Goal: Task Accomplishment & Management: Use online tool/utility

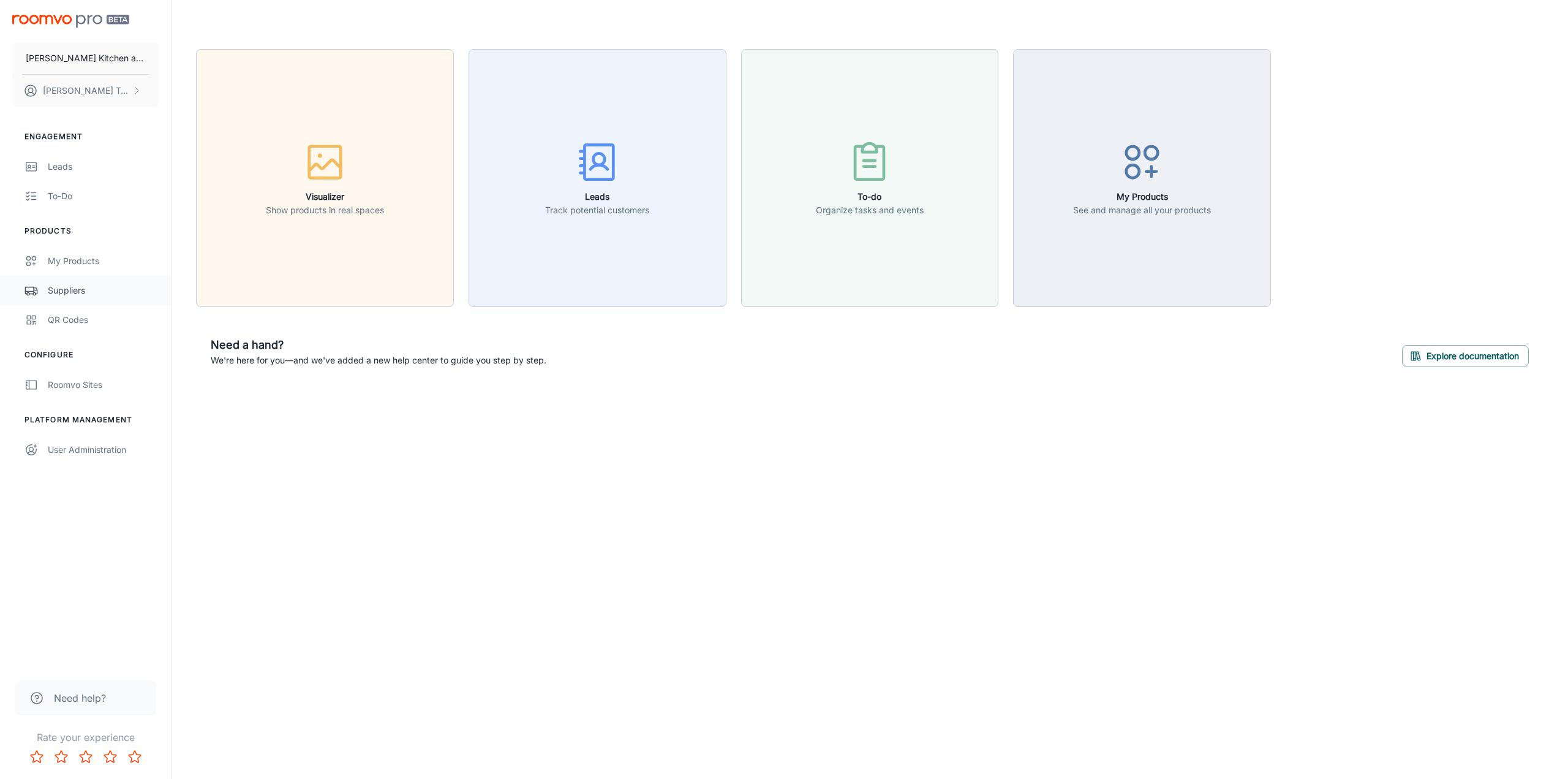
click at [59, 288] on div "Suppliers" at bounding box center [103, 290] width 111 height 14
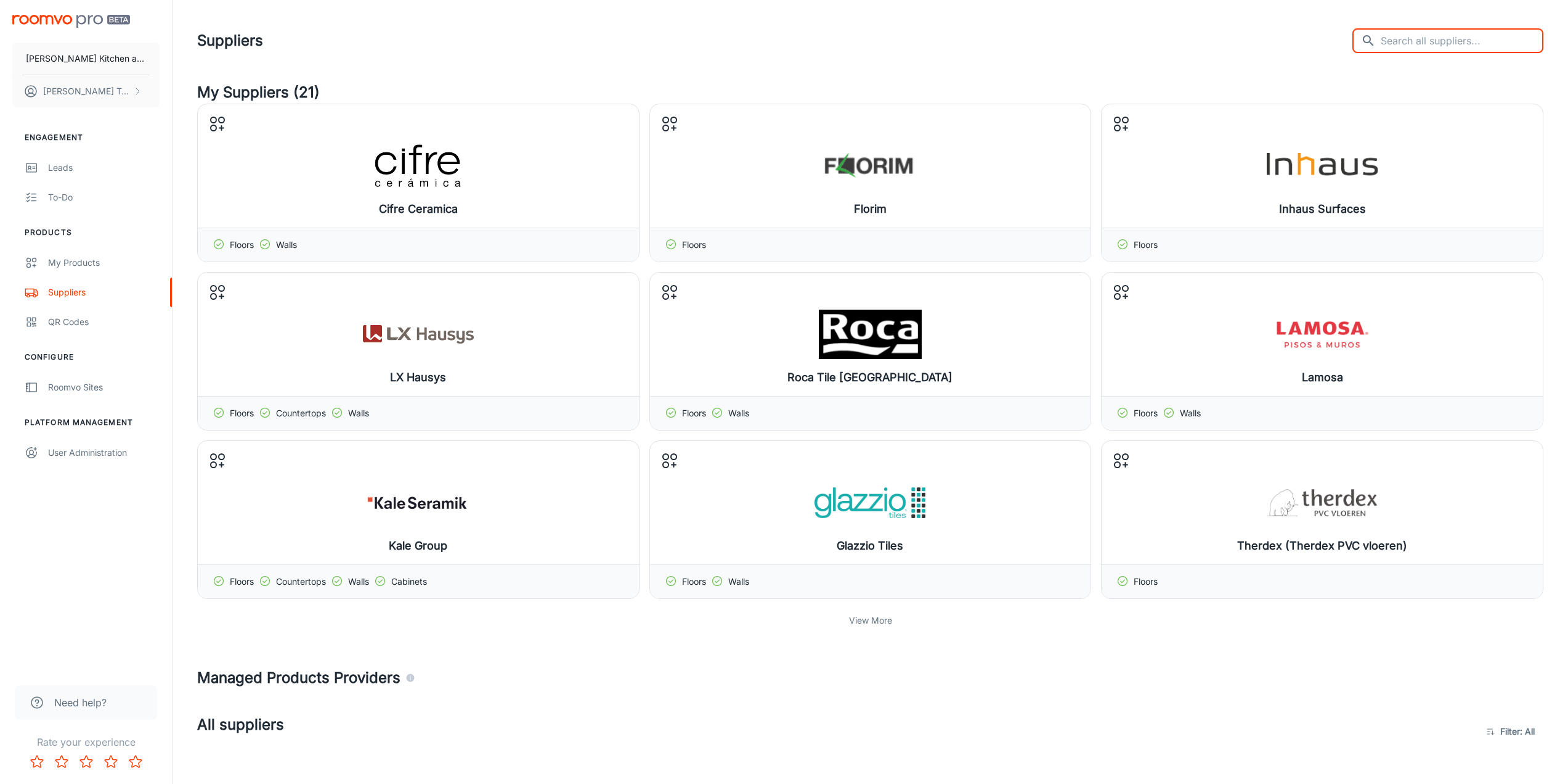
click at [1485, 34] on input "text" at bounding box center [1462, 40] width 162 height 24
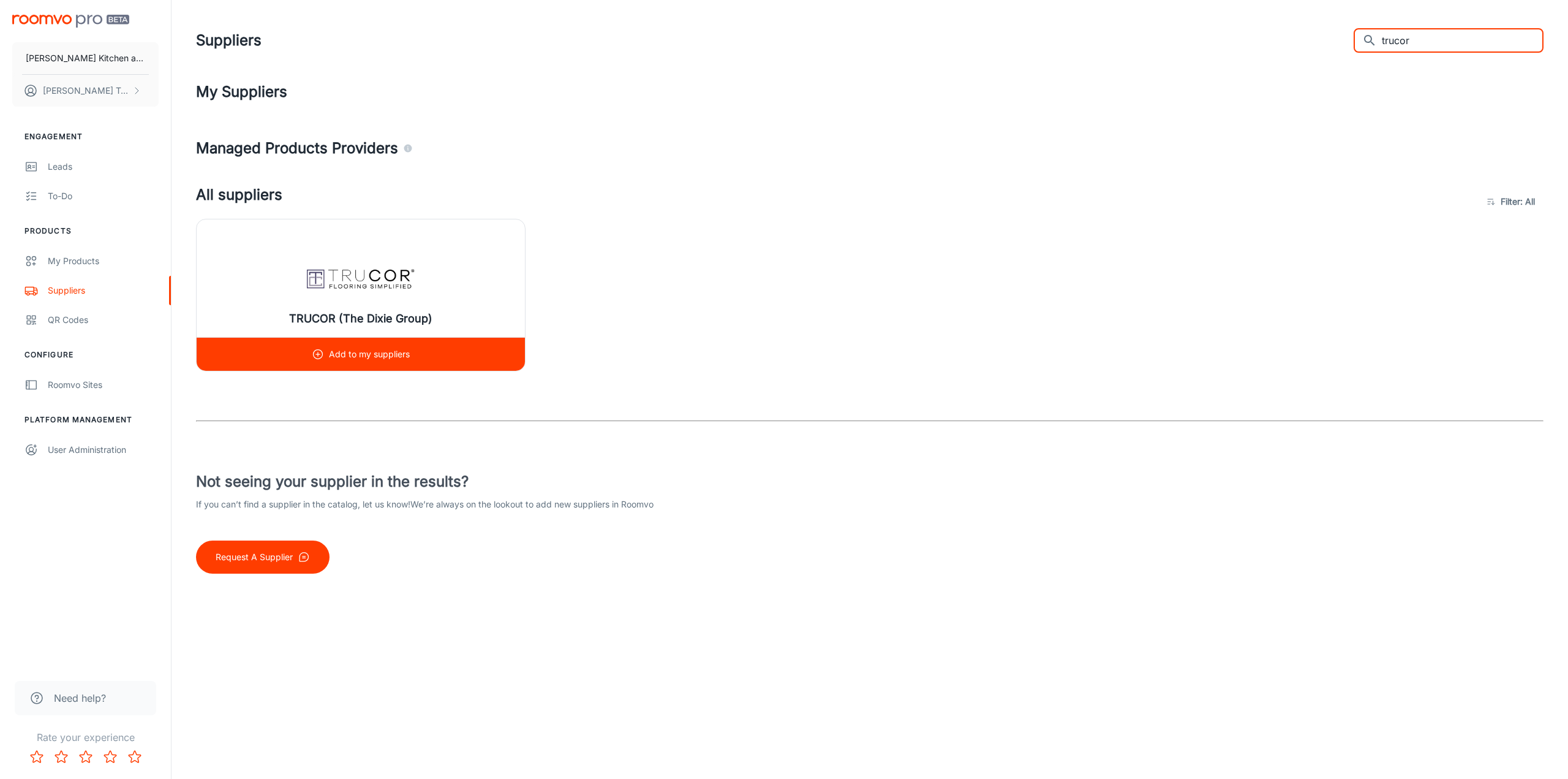
type input "trucor"
click at [379, 291] on img at bounding box center [361, 278] width 110 height 49
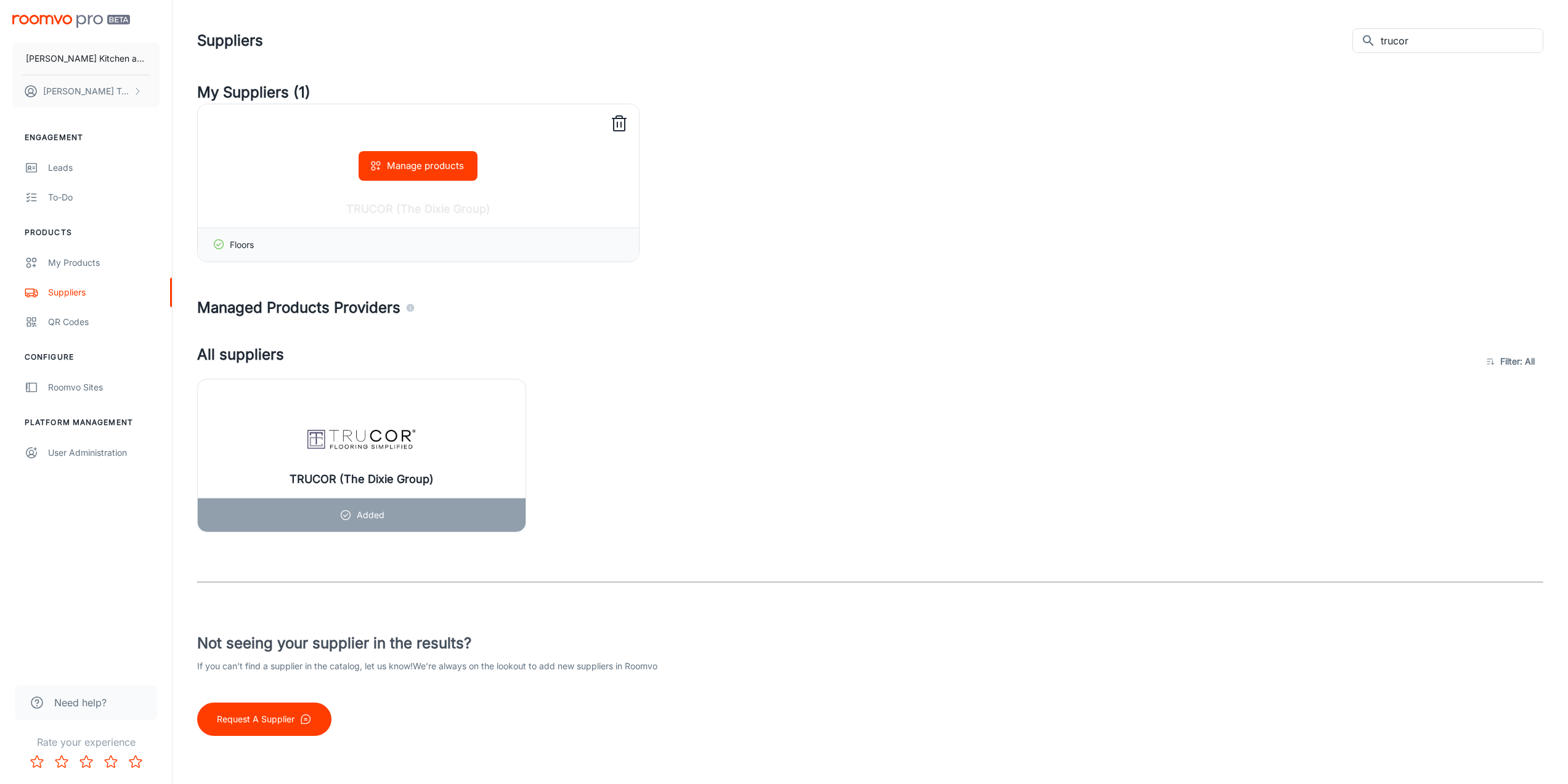
click at [540, 161] on div "Manage products" at bounding box center [418, 166] width 441 height 123
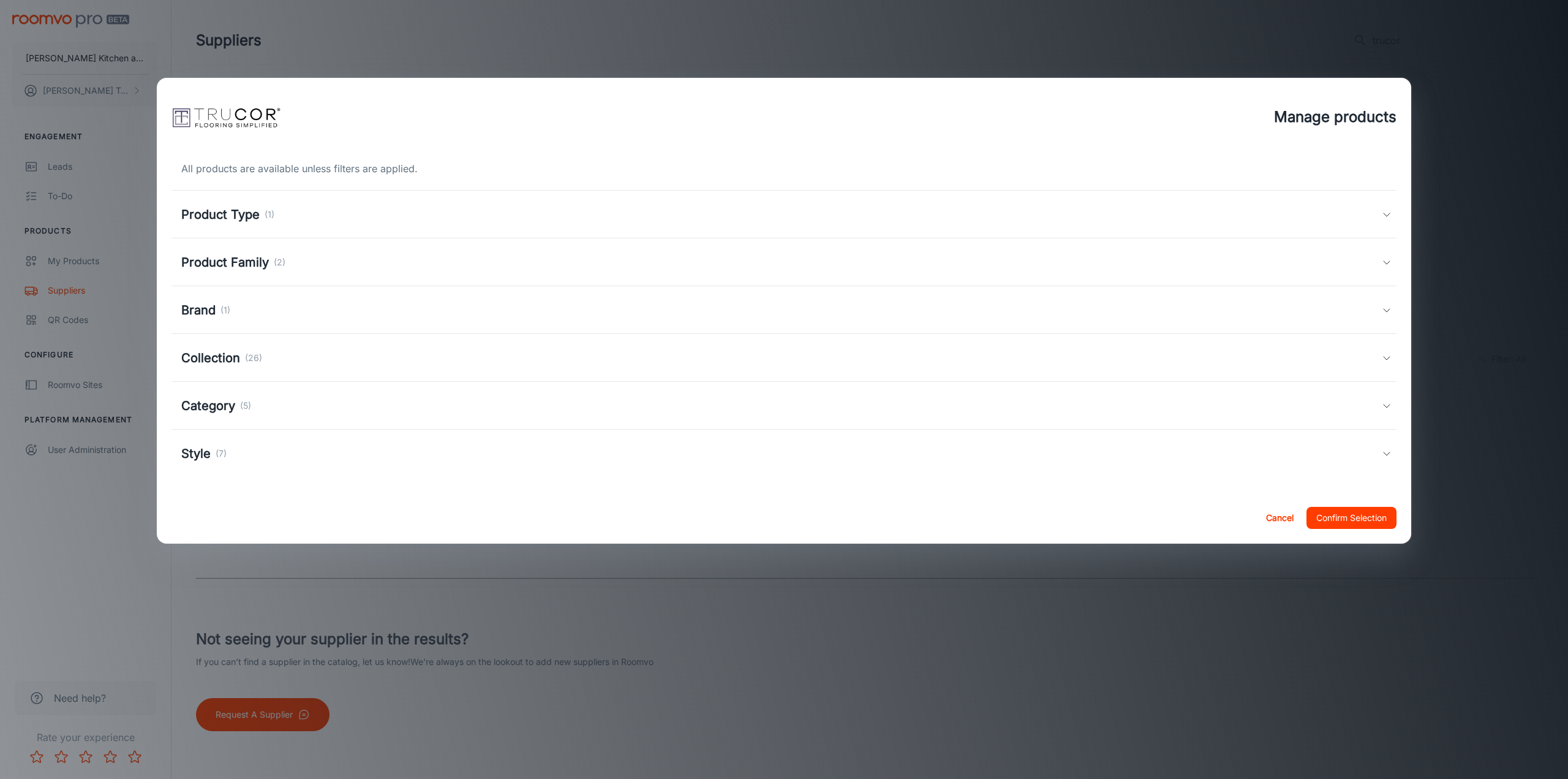
click at [1395, 211] on div "Product Type (1)" at bounding box center [784, 214] width 1225 height 48
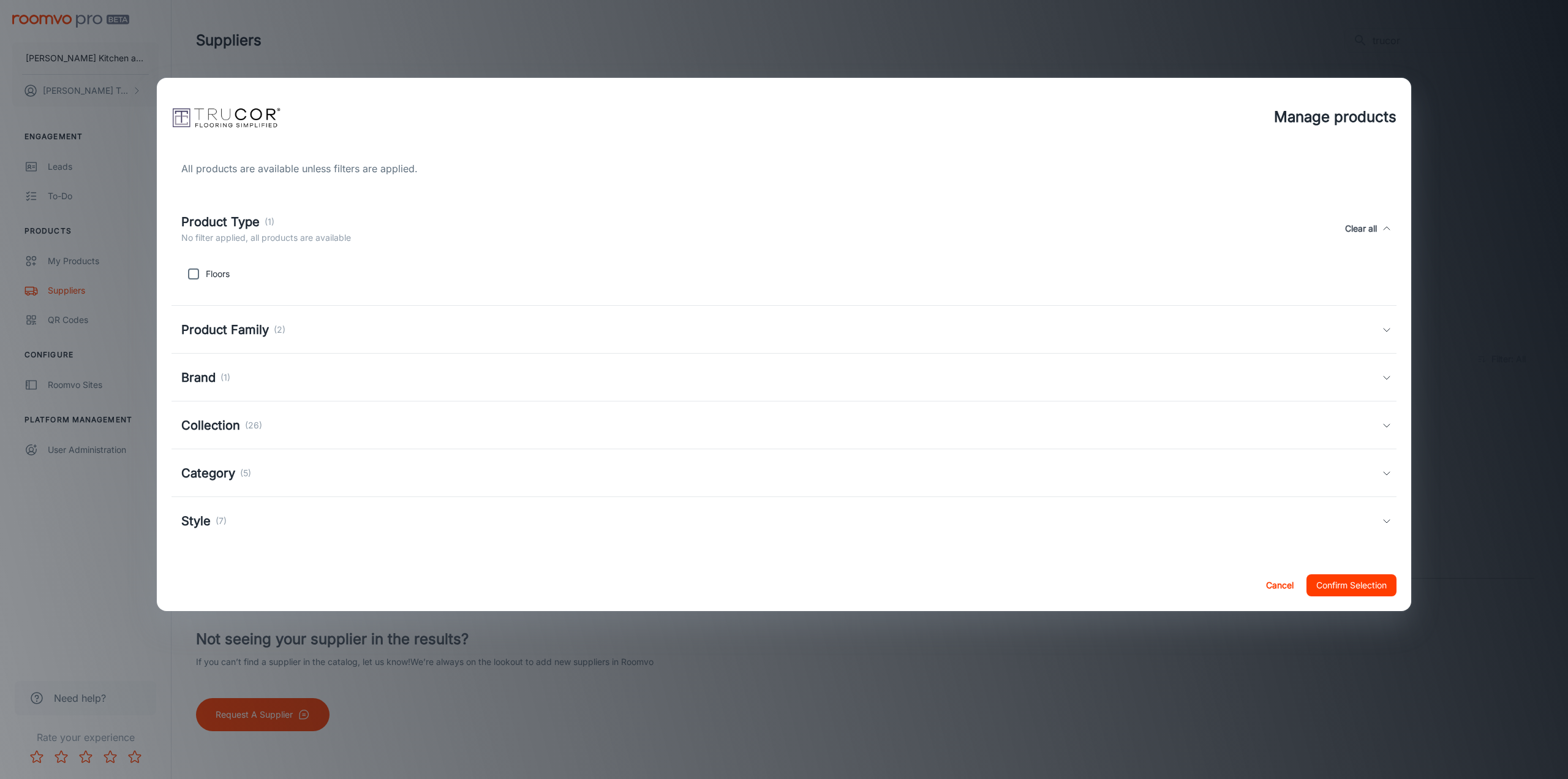
click at [188, 274] on input "checkbox" at bounding box center [193, 273] width 24 height 24
checkbox input "true"
click at [243, 318] on div "Product Family (2)" at bounding box center [784, 329] width 1225 height 48
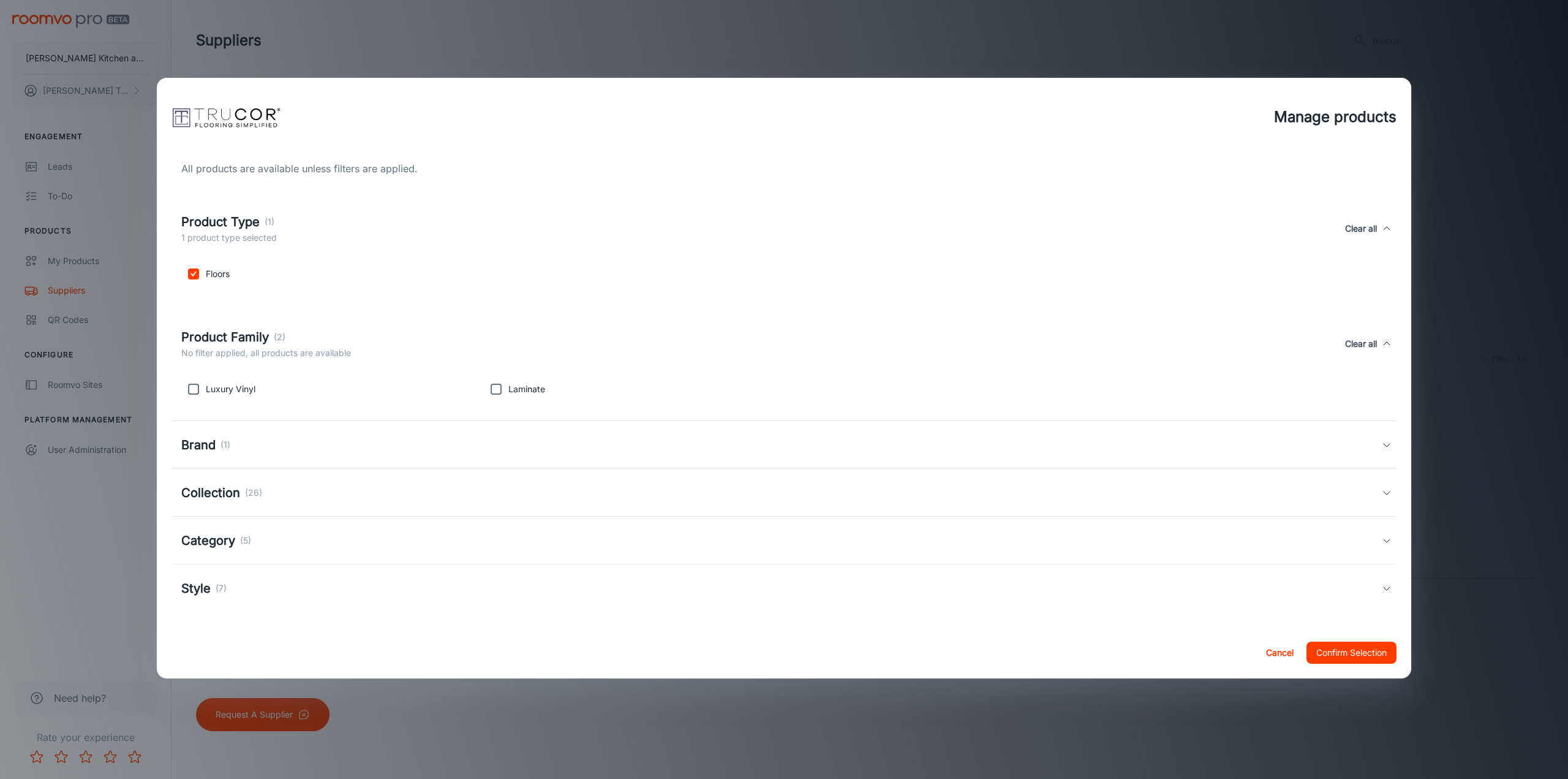
drag, startPoint x: 170, startPoint y: 381, endPoint x: 185, endPoint y: 383, distance: 15.1
click at [173, 381] on div "All products are available unless filters are applied. Product Type (1) 1 produ…" at bounding box center [784, 391] width 1255 height 471
click at [190, 383] on input "checkbox" at bounding box center [193, 389] width 24 height 24
checkbox input "true"
click at [223, 444] on p "(1)" at bounding box center [225, 444] width 10 height 14
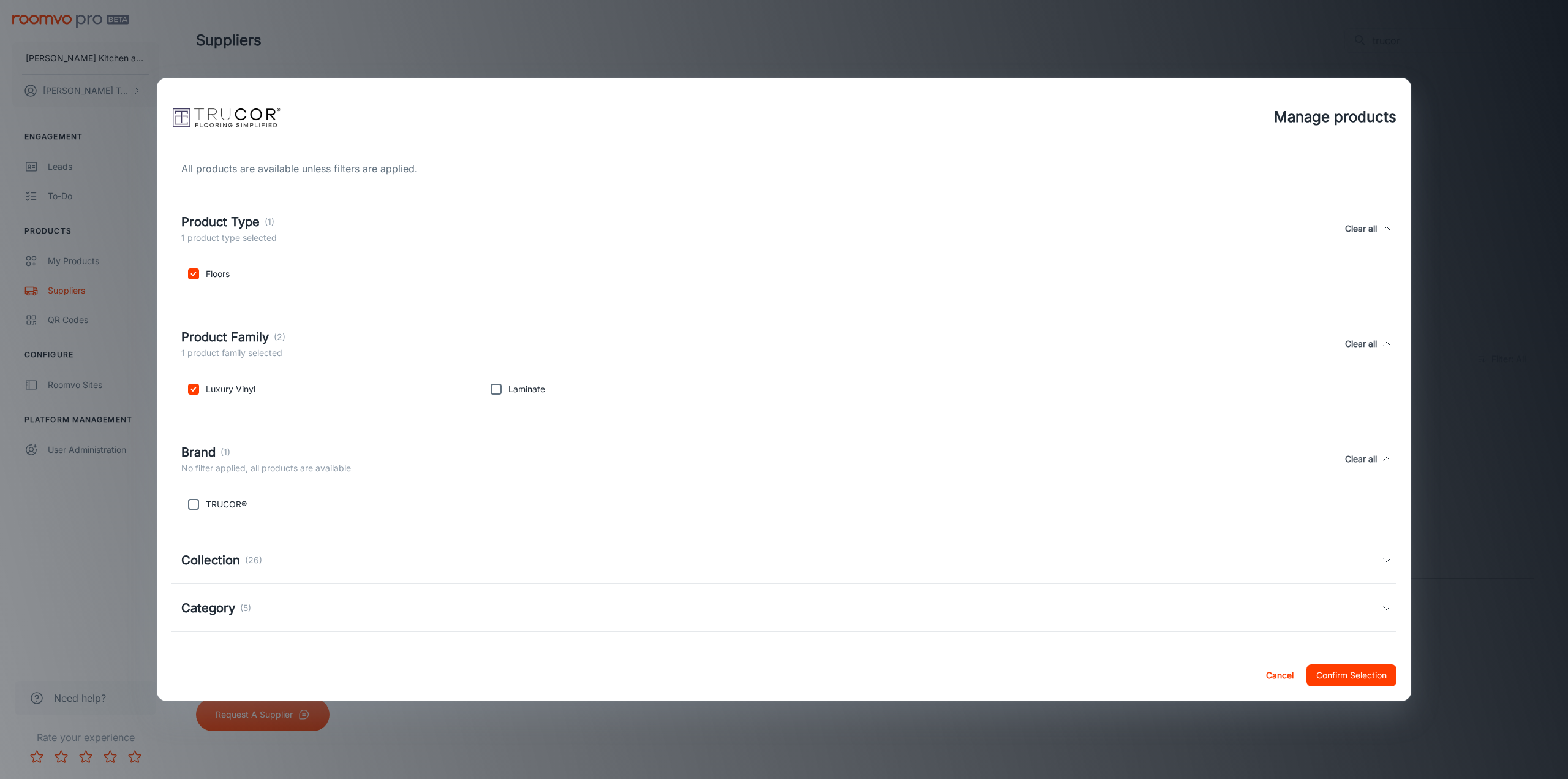
drag, startPoint x: 211, startPoint y: 507, endPoint x: 263, endPoint y: 510, distance: 52.1
click at [213, 506] on p "TRUCOR®" at bounding box center [226, 504] width 41 height 14
click at [183, 499] on input "checkbox" at bounding box center [193, 504] width 24 height 24
checkbox input "true"
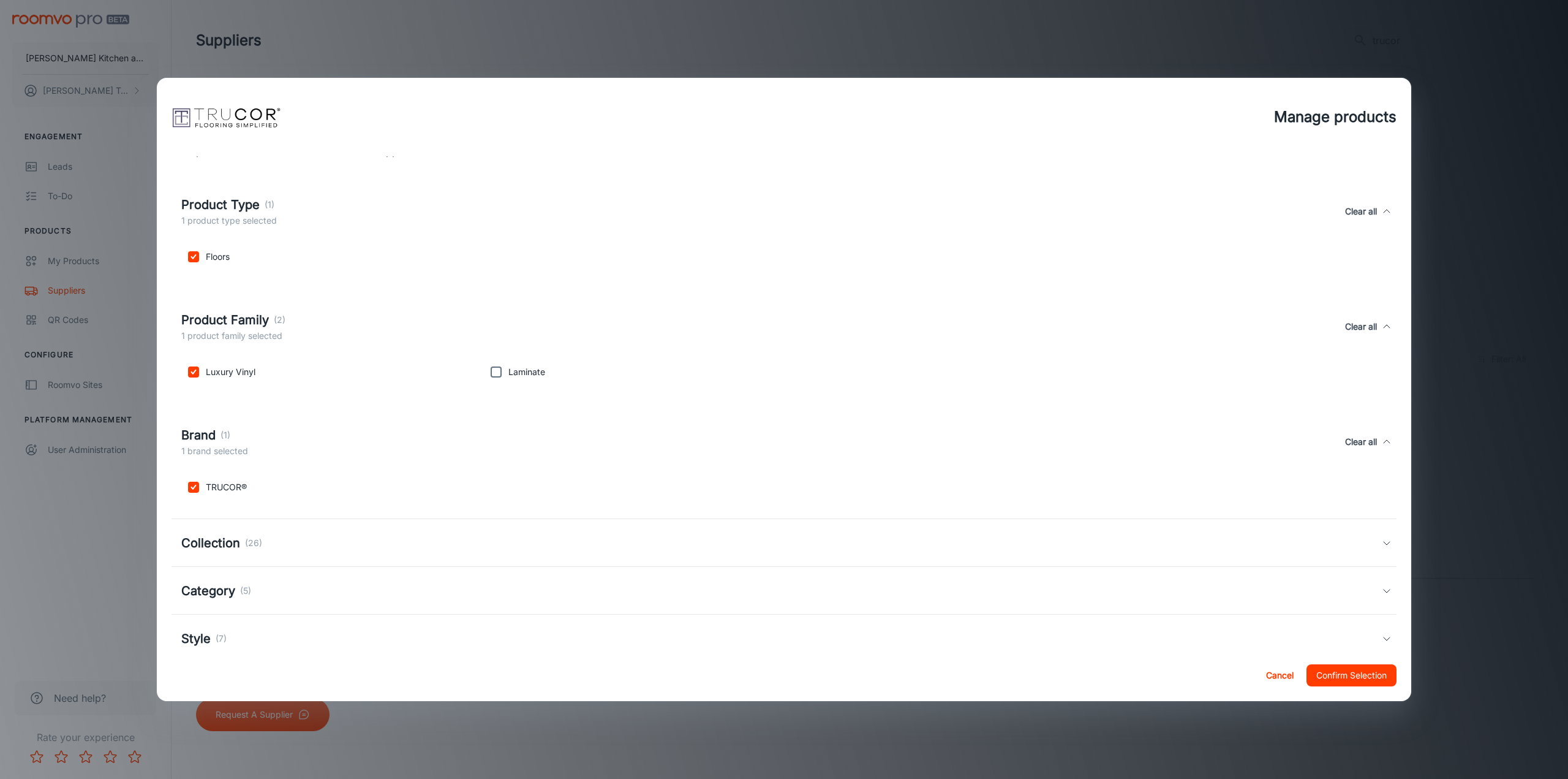
scroll to position [45, 0]
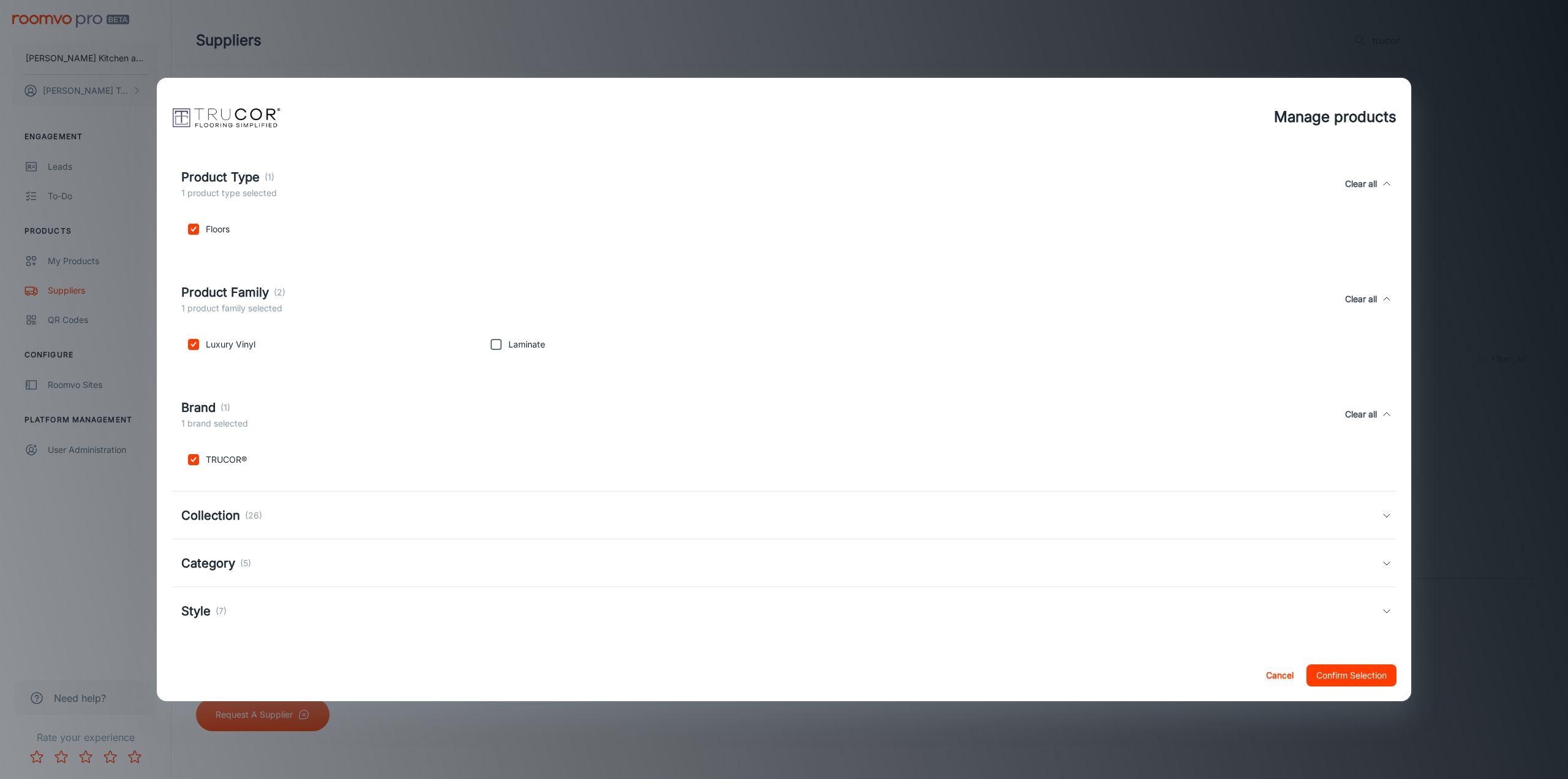
click at [221, 510] on h5 "Collection" at bounding box center [210, 515] width 59 height 18
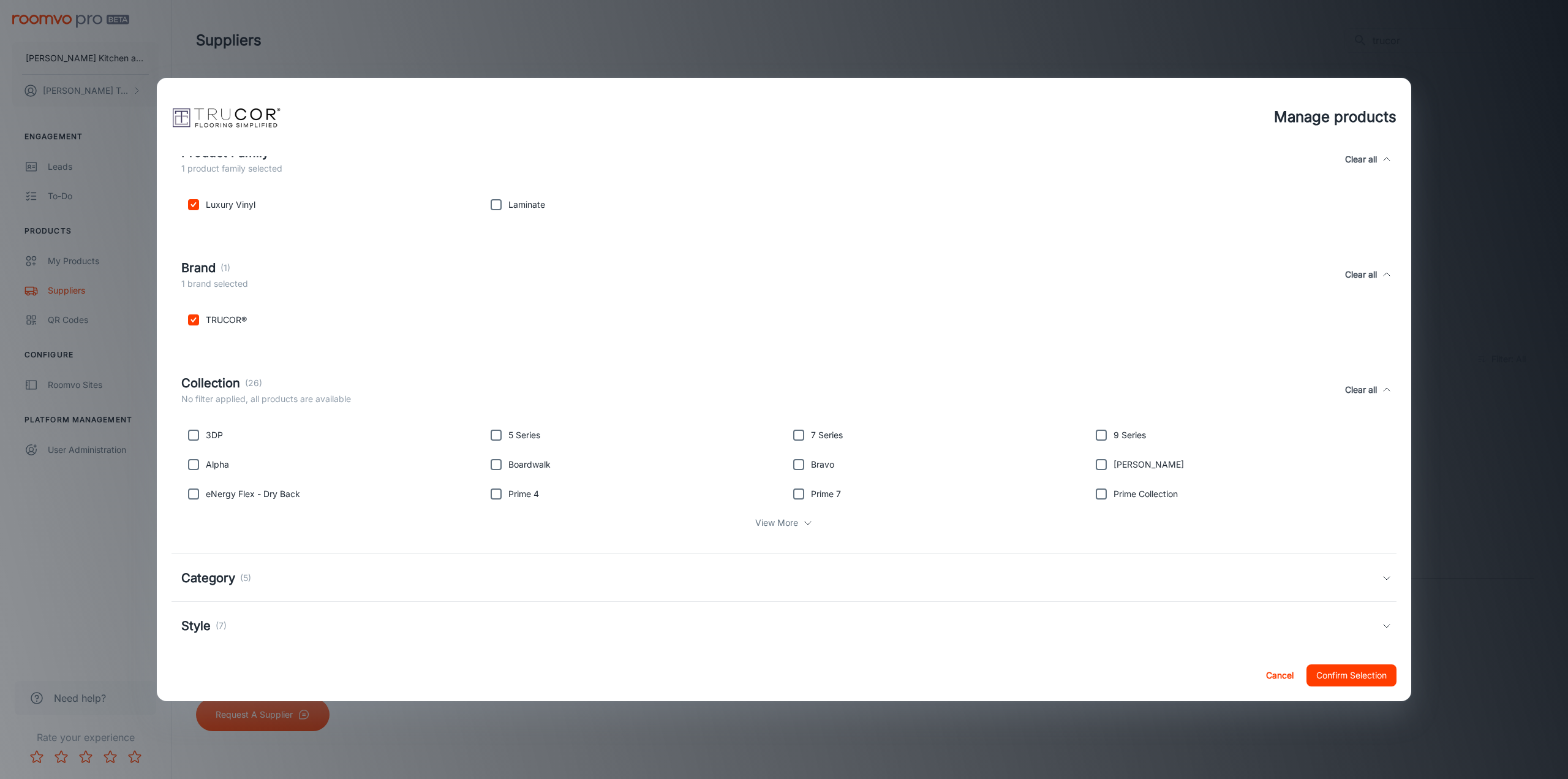
scroll to position [199, 0]
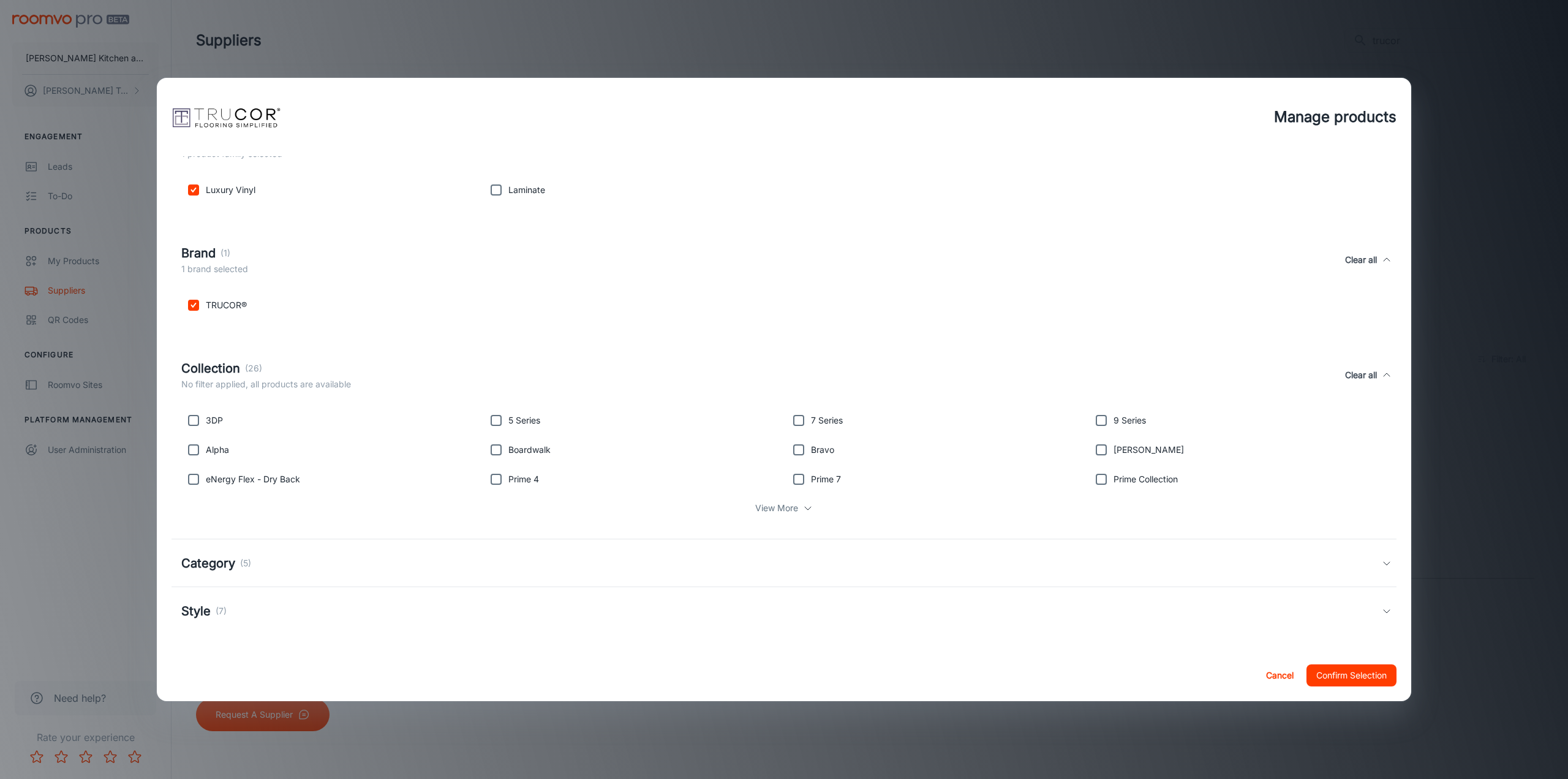
click at [775, 509] on p "View More" at bounding box center [777, 508] width 43 height 14
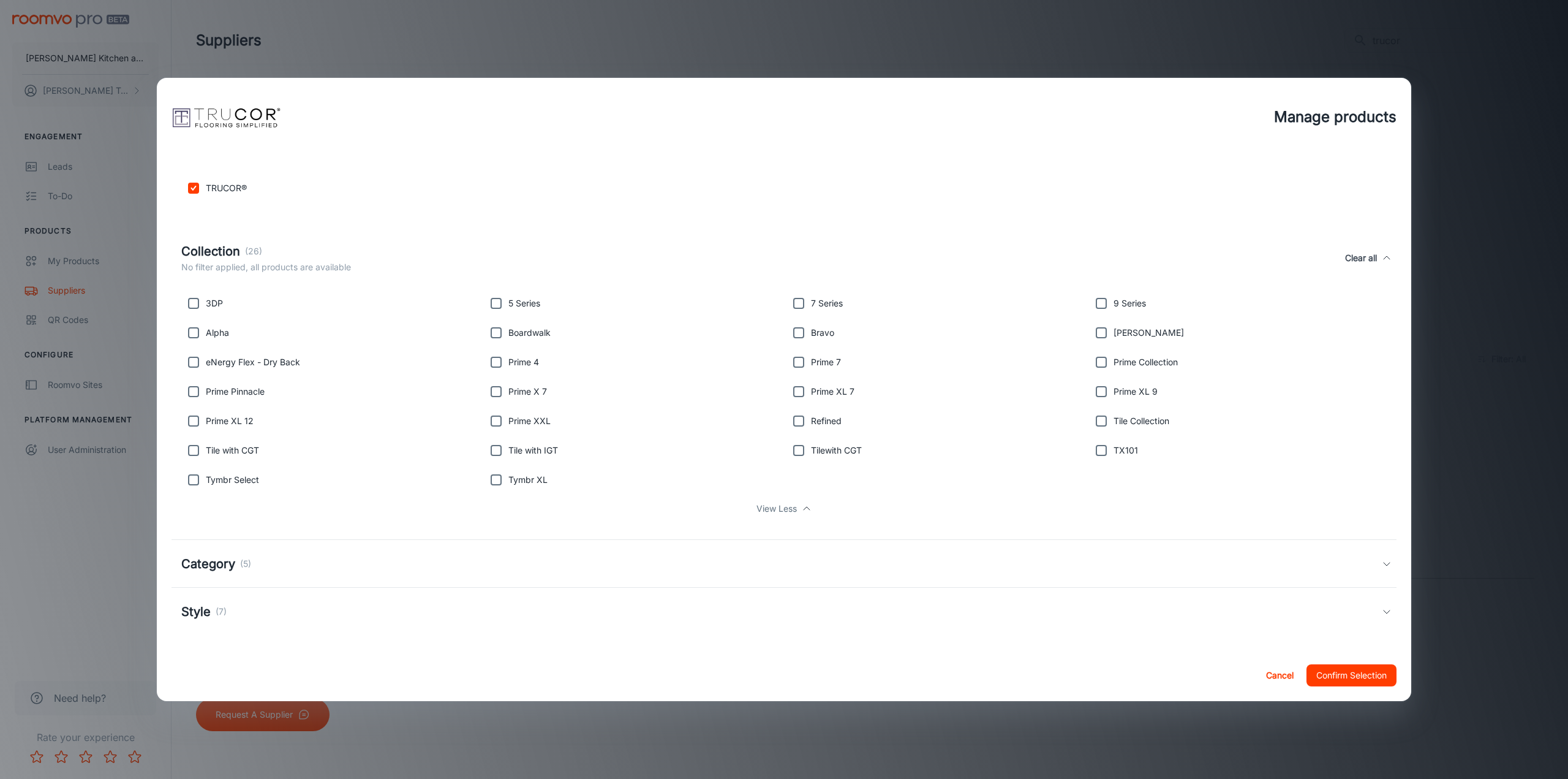
scroll to position [316, 0]
click at [189, 451] on input "checkbox" at bounding box center [193, 449] width 24 height 24
checkbox input "true"
drag, startPoint x: 489, startPoint y: 456, endPoint x: 509, endPoint y: 455, distance: 20.0
click at [489, 455] on input "checkbox" at bounding box center [496, 449] width 24 height 24
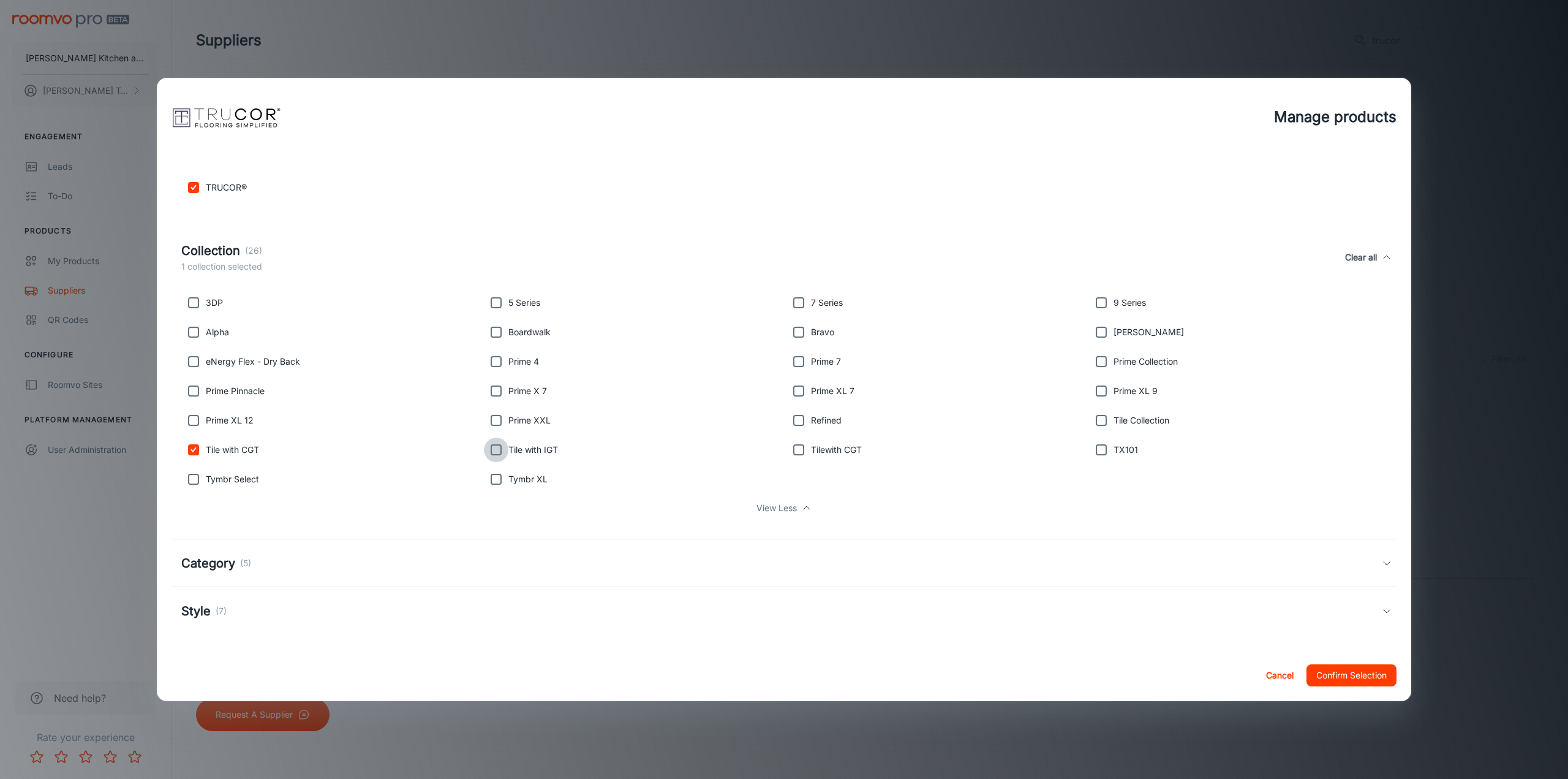
checkbox input "true"
click at [802, 452] on input "checkbox" at bounding box center [798, 449] width 24 height 24
checkbox input "true"
click at [1097, 416] on input "checkbox" at bounding box center [1101, 420] width 24 height 24
checkbox input "true"
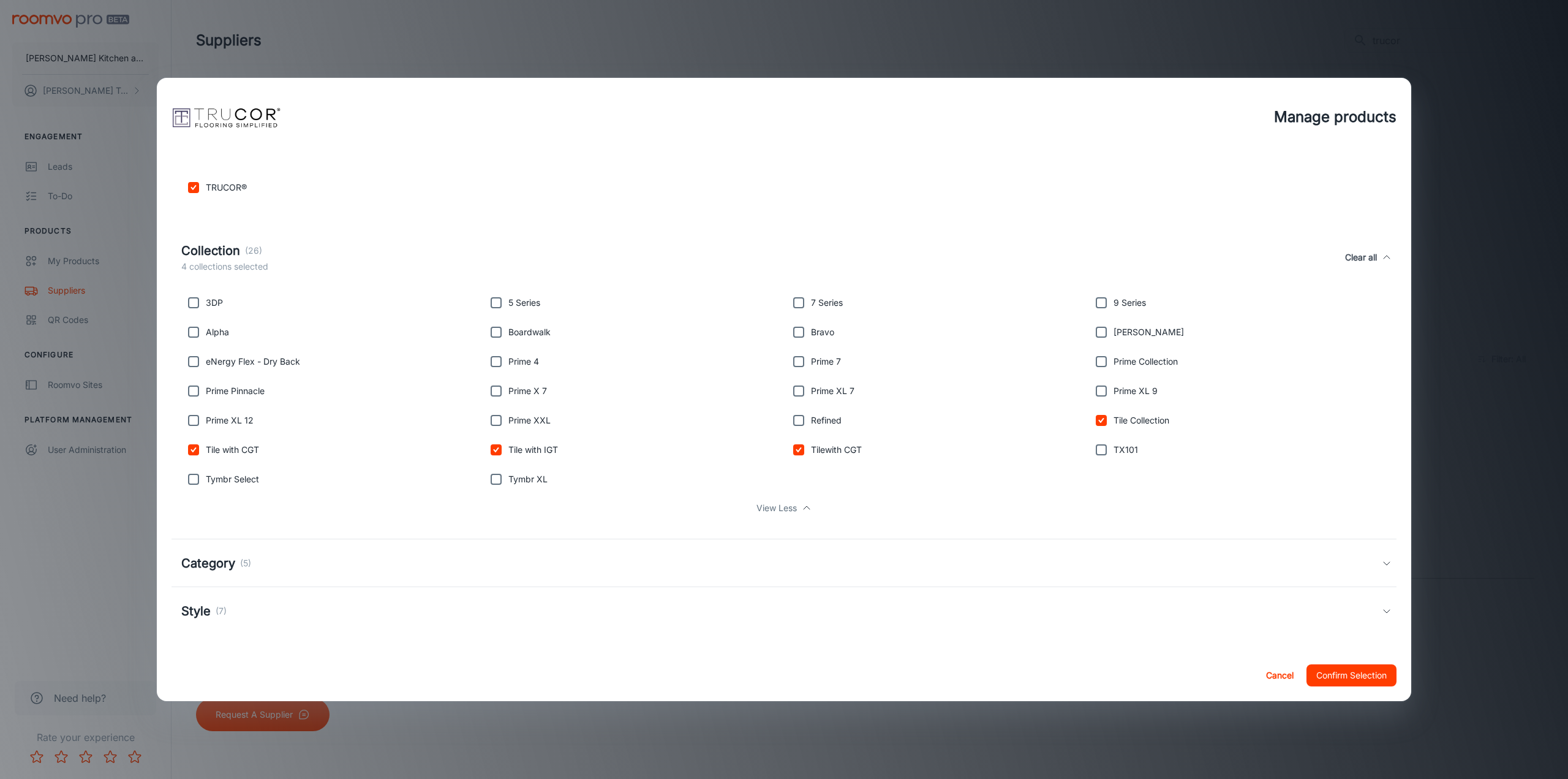
click at [316, 570] on div "Category (5)" at bounding box center [782, 563] width 1201 height 18
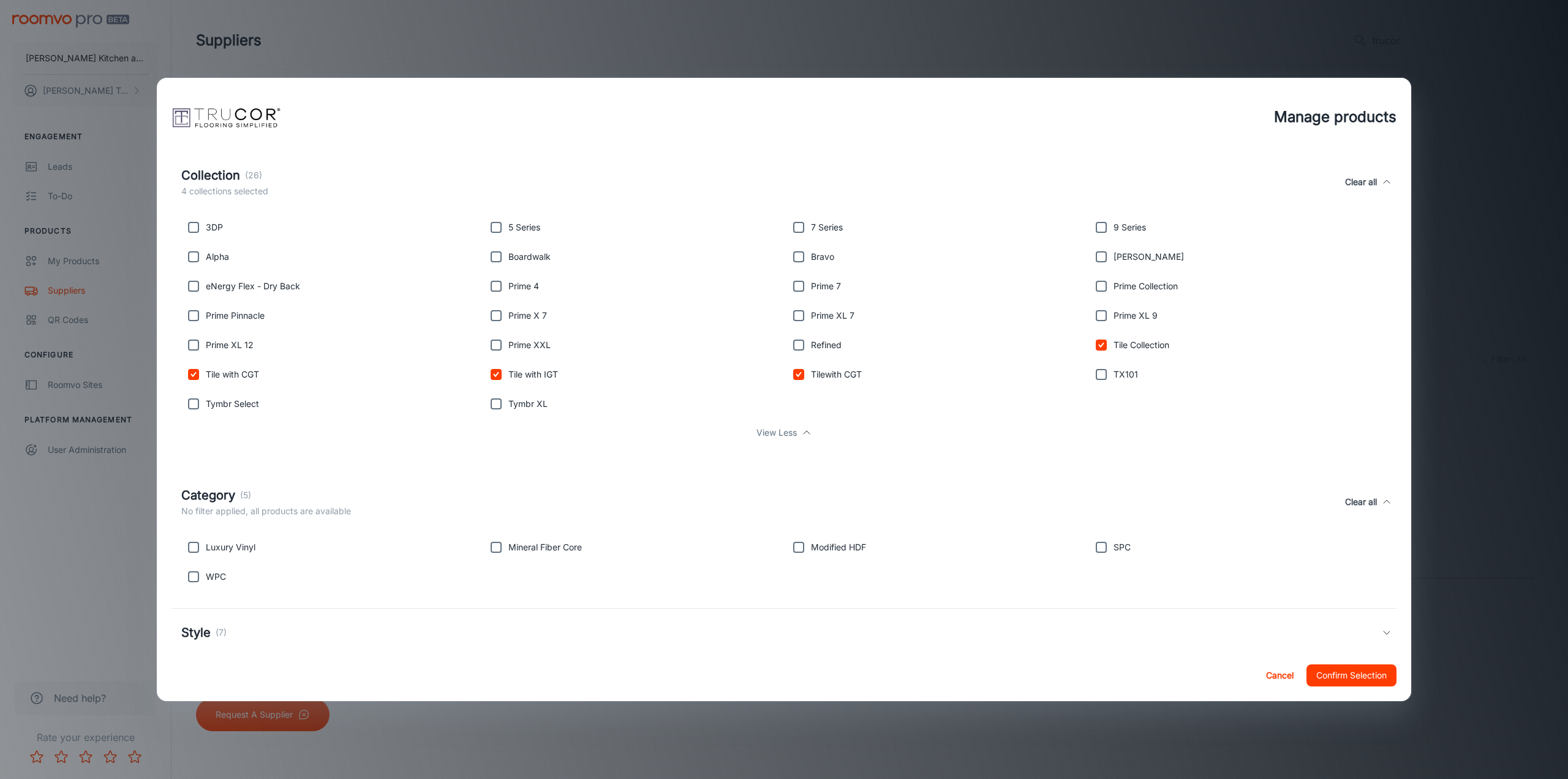
scroll to position [399, 0]
click at [234, 550] on div "Luxury Vinyl" at bounding box center [328, 538] width 303 height 30
click at [194, 538] on input "checkbox" at bounding box center [193, 540] width 24 height 24
checkbox input "true"
click at [491, 544] on input "checkbox" at bounding box center [496, 540] width 24 height 24
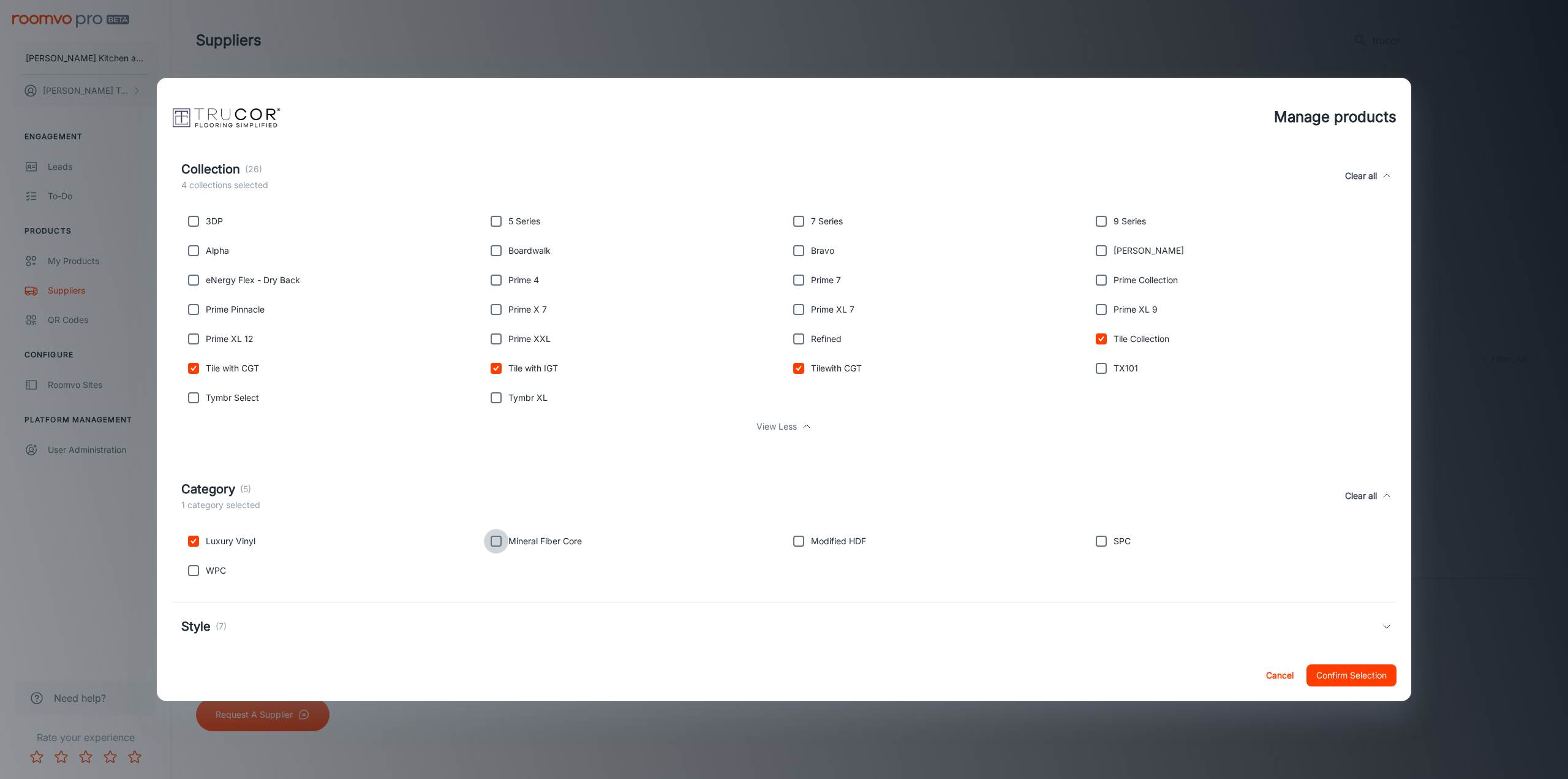
checkbox input "true"
click at [1094, 548] on input "checkbox" at bounding box center [1101, 540] width 24 height 24
checkbox input "true"
click at [791, 536] on input "checkbox" at bounding box center [798, 540] width 24 height 24
checkbox input "true"
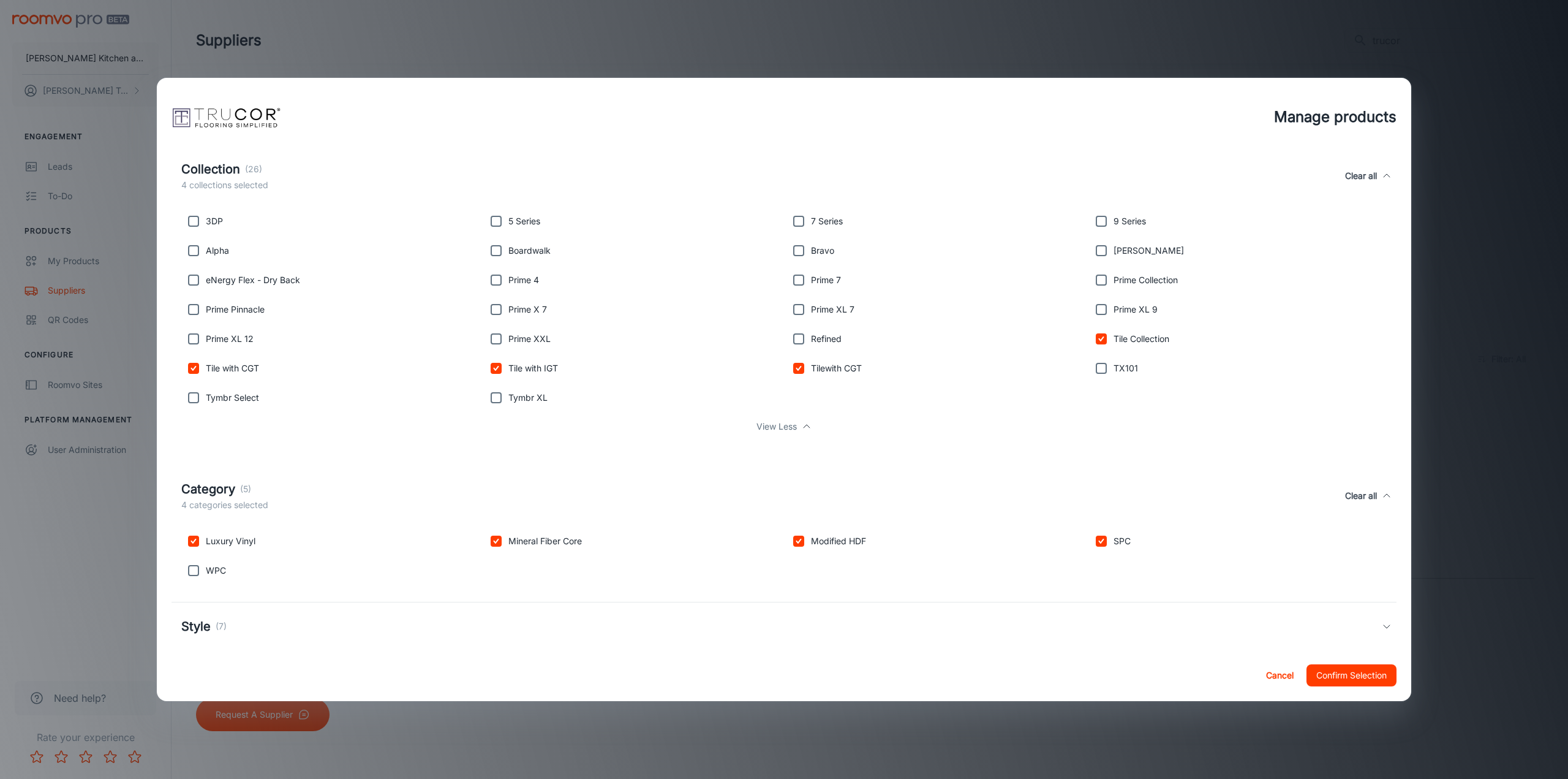
click at [209, 566] on p "WPC" at bounding box center [215, 570] width 20 height 14
click at [192, 566] on input "checkbox" at bounding box center [193, 570] width 24 height 24
checkbox input "true"
click at [215, 621] on p "(7)" at bounding box center [221, 626] width 11 height 14
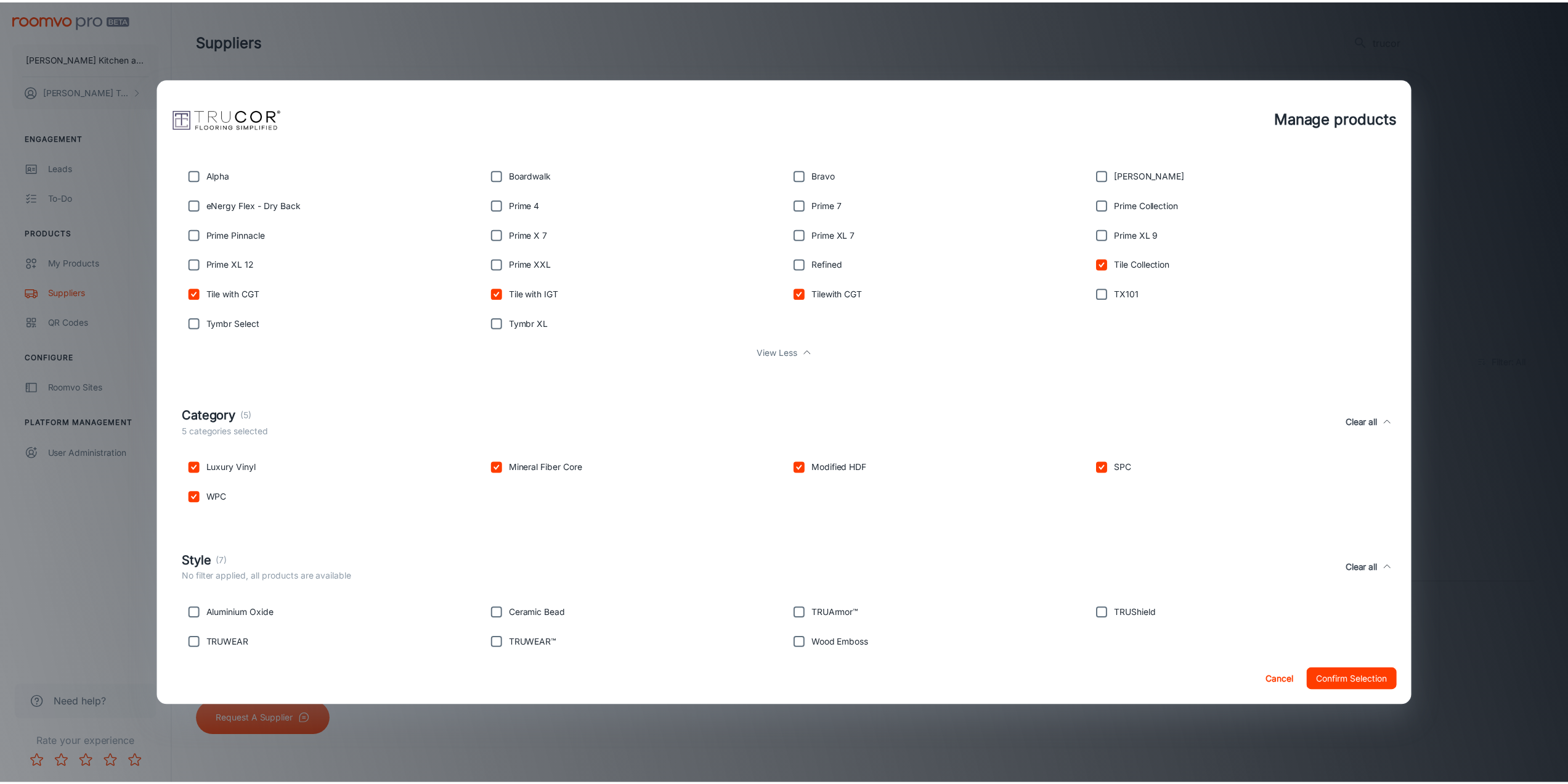
scroll to position [504, 0]
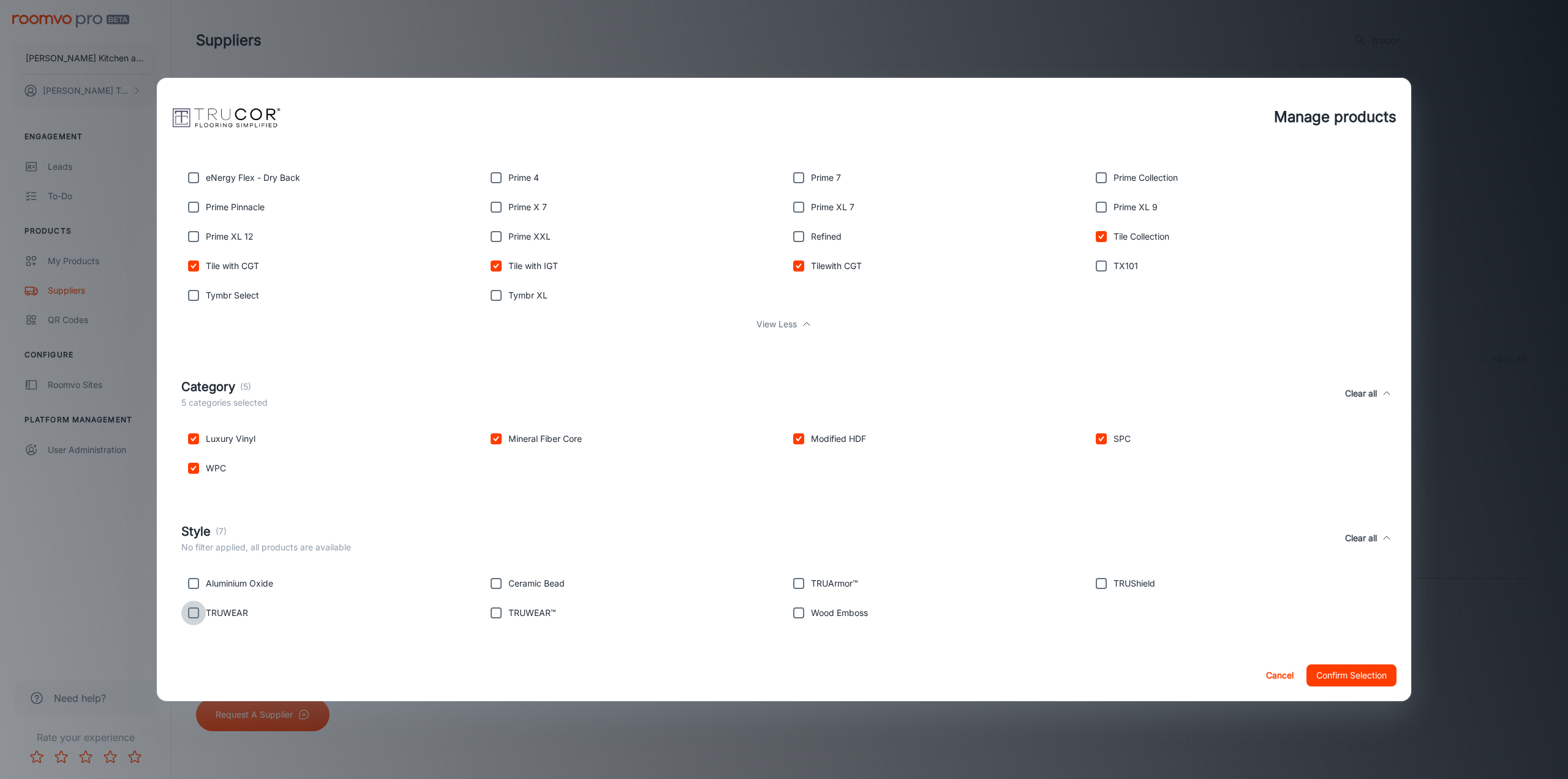
click at [197, 612] on input "checkbox" at bounding box center [193, 612] width 24 height 24
checkbox input "true"
click at [194, 591] on input "checkbox" at bounding box center [193, 582] width 24 height 24
checkbox input "true"
click at [494, 580] on input "checkbox" at bounding box center [496, 582] width 24 height 24
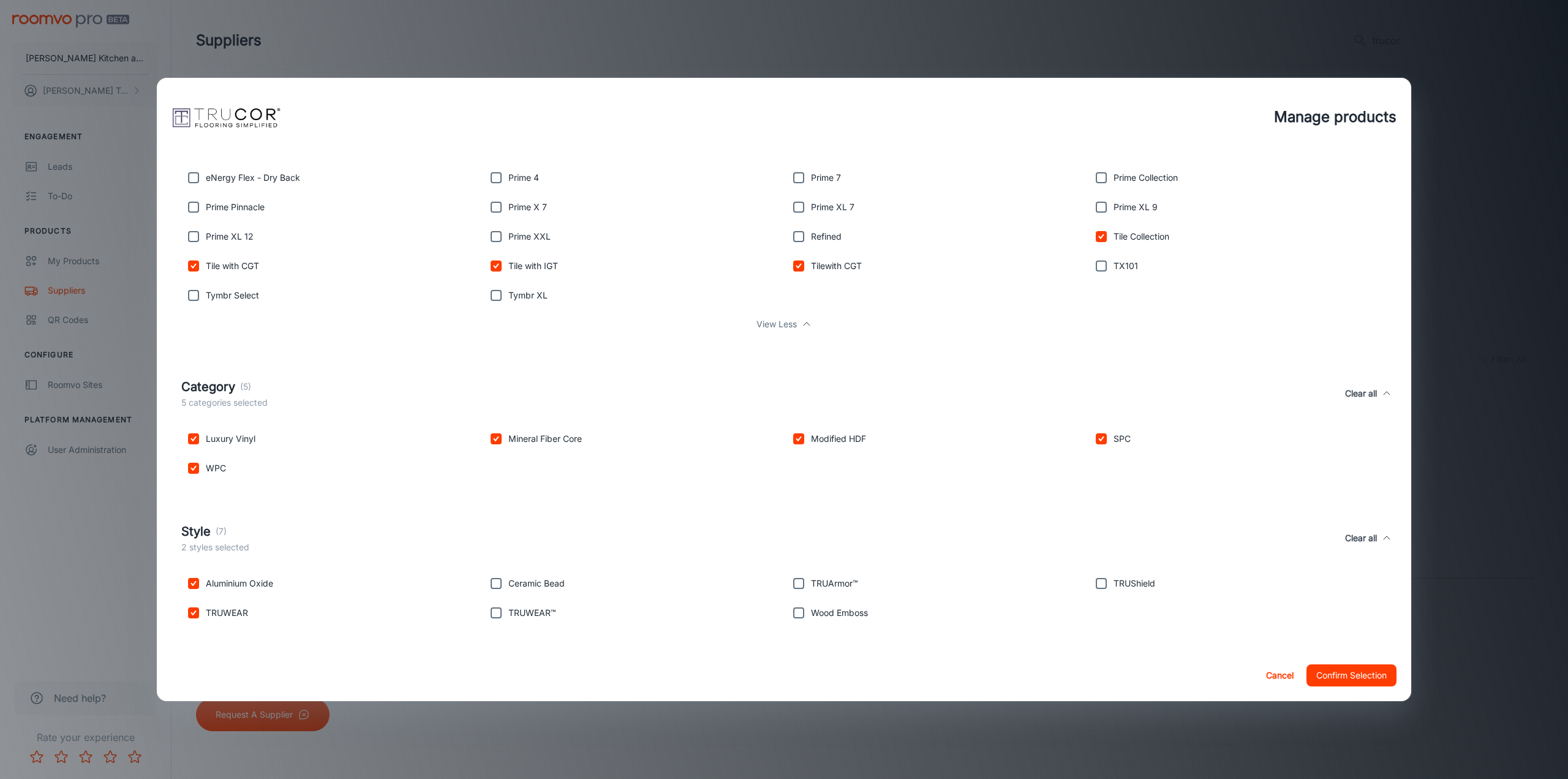
checkbox input "true"
click at [494, 611] on input "checkbox" at bounding box center [496, 612] width 24 height 24
checkbox input "true"
click at [802, 615] on input "checkbox" at bounding box center [798, 612] width 24 height 24
checkbox input "true"
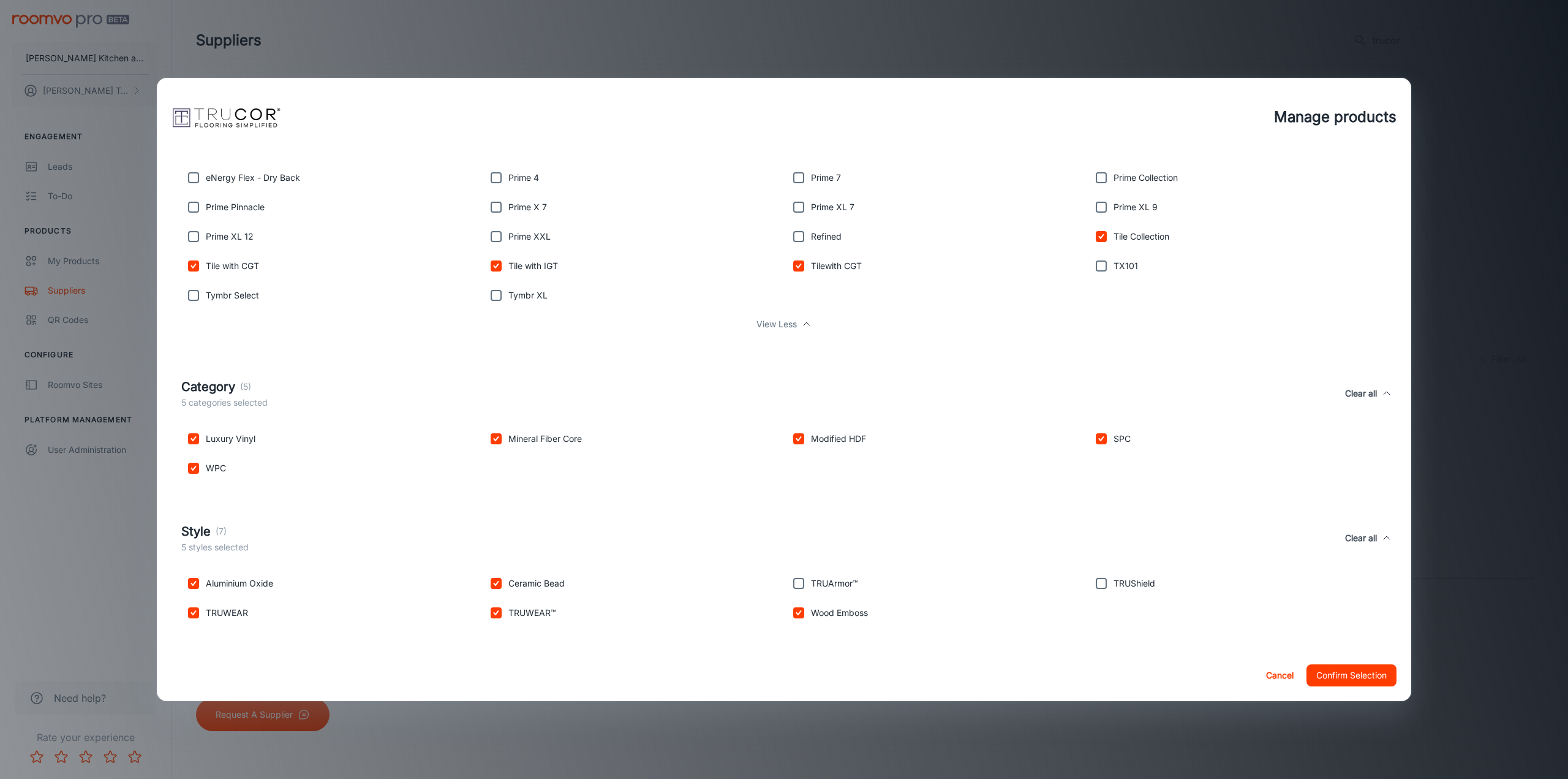
click at [798, 571] on input "checkbox" at bounding box center [798, 582] width 24 height 24
checkbox input "true"
click at [1096, 582] on input "checkbox" at bounding box center [1101, 582] width 24 height 24
checkbox input "true"
click at [1335, 667] on button "Confirm Selection" at bounding box center [1352, 675] width 90 height 22
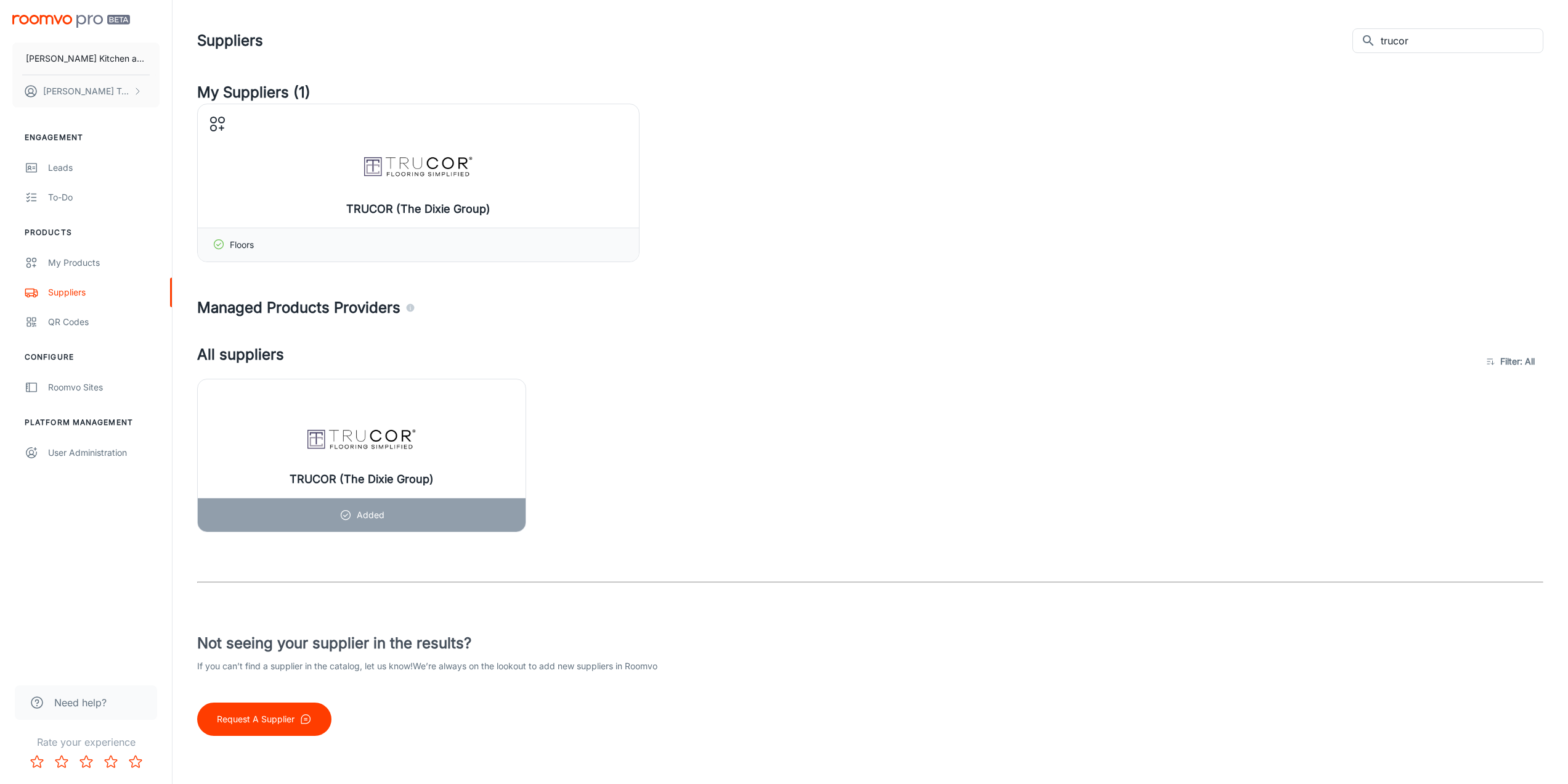
scroll to position [1, 0]
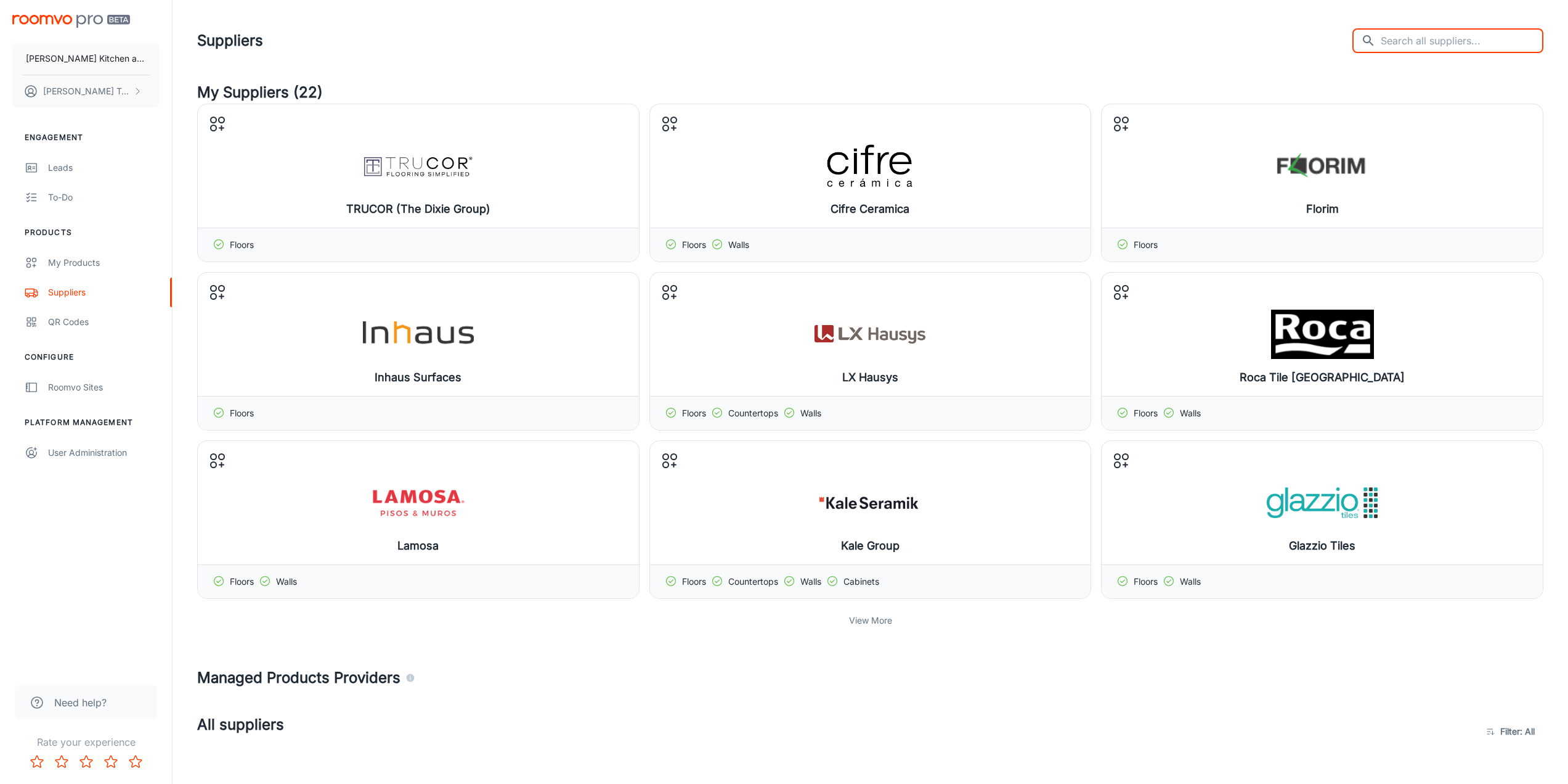
click at [1440, 41] on input "text" at bounding box center [1462, 40] width 162 height 24
type input "trucor"
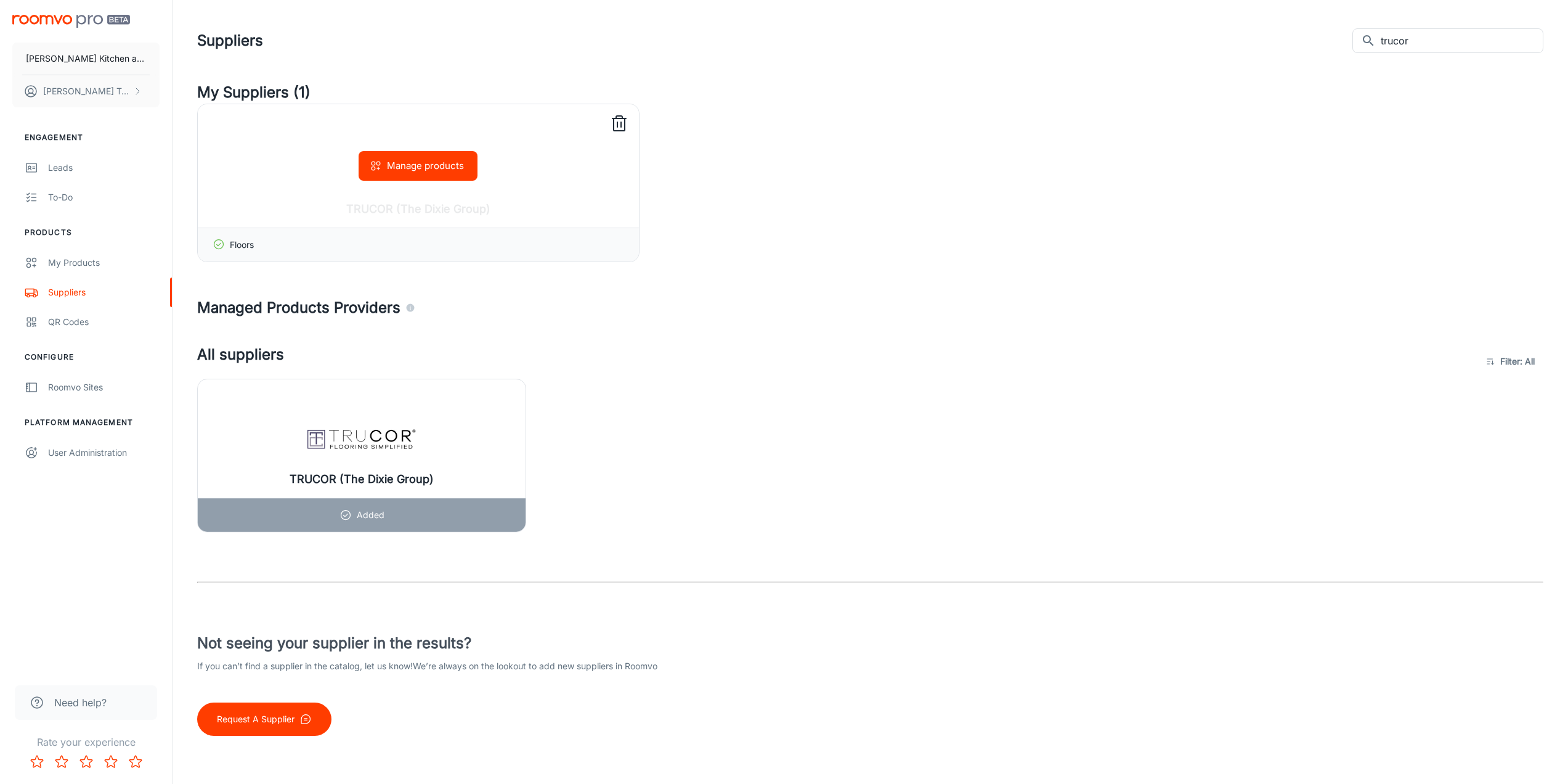
click at [509, 171] on div "Manage products" at bounding box center [418, 166] width 441 height 123
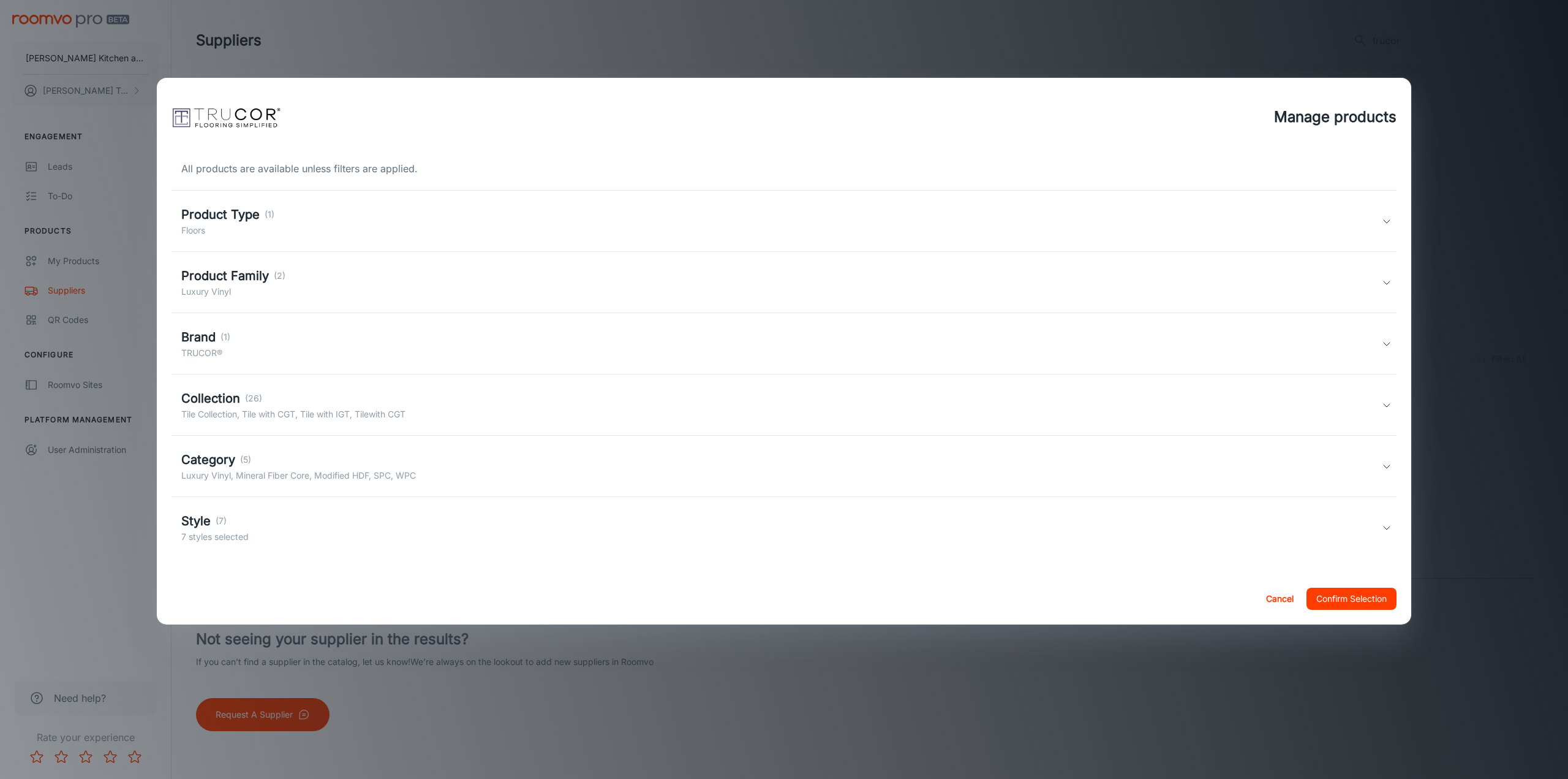
click at [236, 395] on h5 "Collection" at bounding box center [210, 398] width 59 height 18
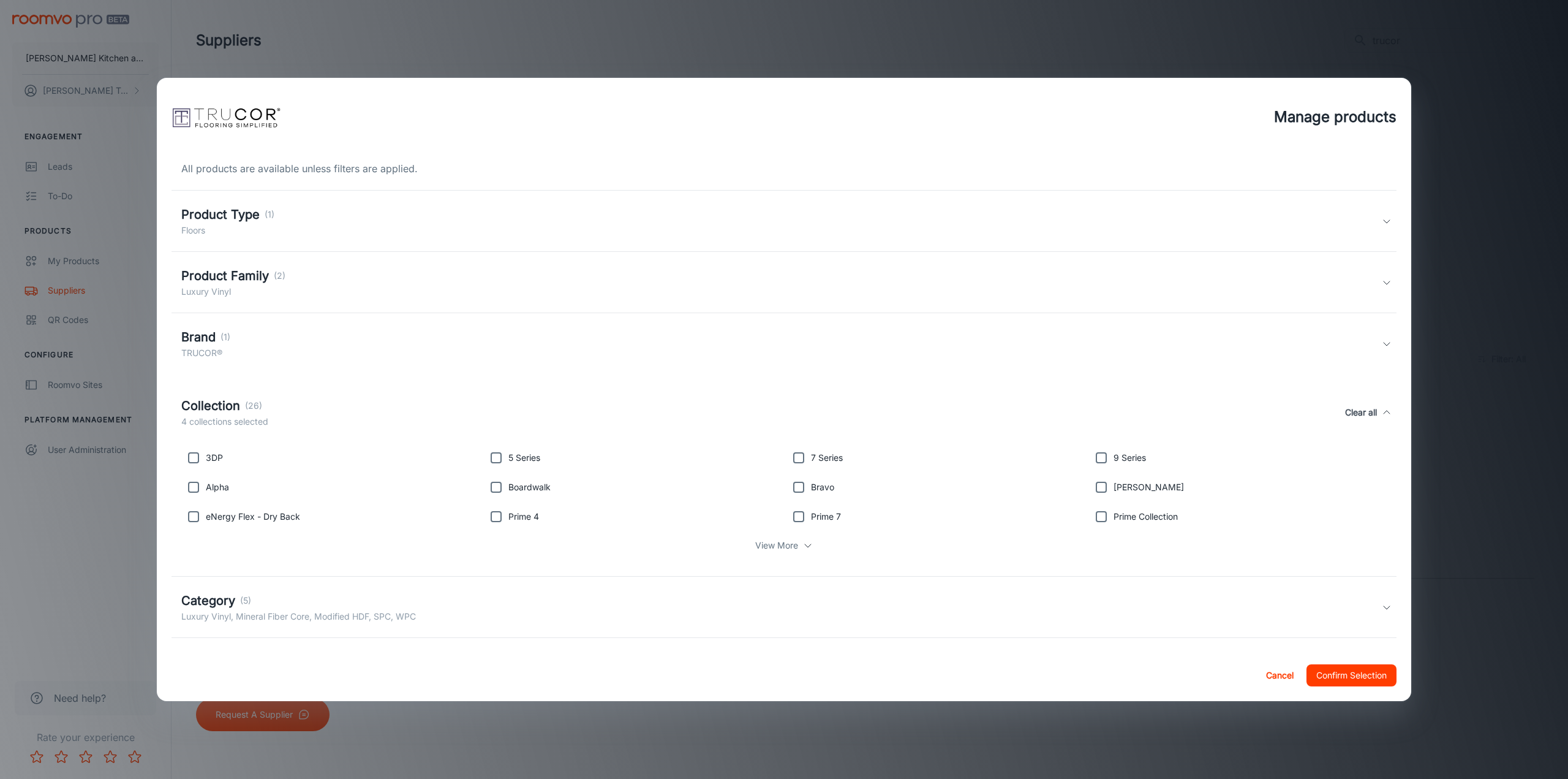
click at [504, 481] on input "checkbox" at bounding box center [496, 487] width 24 height 24
checkbox input "true"
click at [1368, 680] on button "Confirm Selection" at bounding box center [1352, 675] width 90 height 22
